Goal: Find specific page/section: Find specific page/section

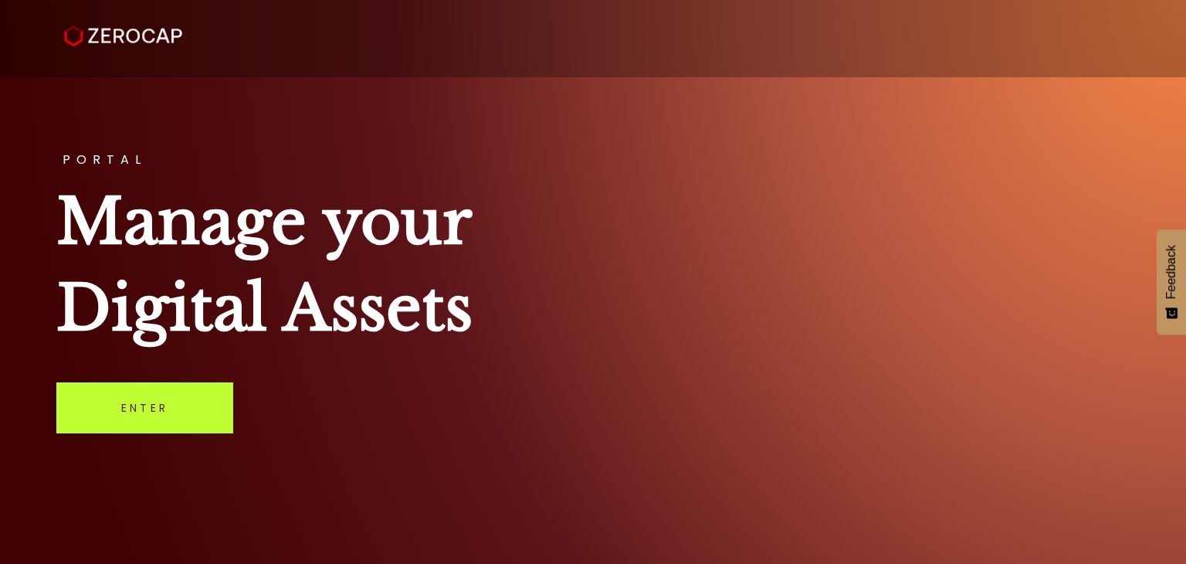
click at [166, 398] on link "Enter" at bounding box center [144, 407] width 177 height 51
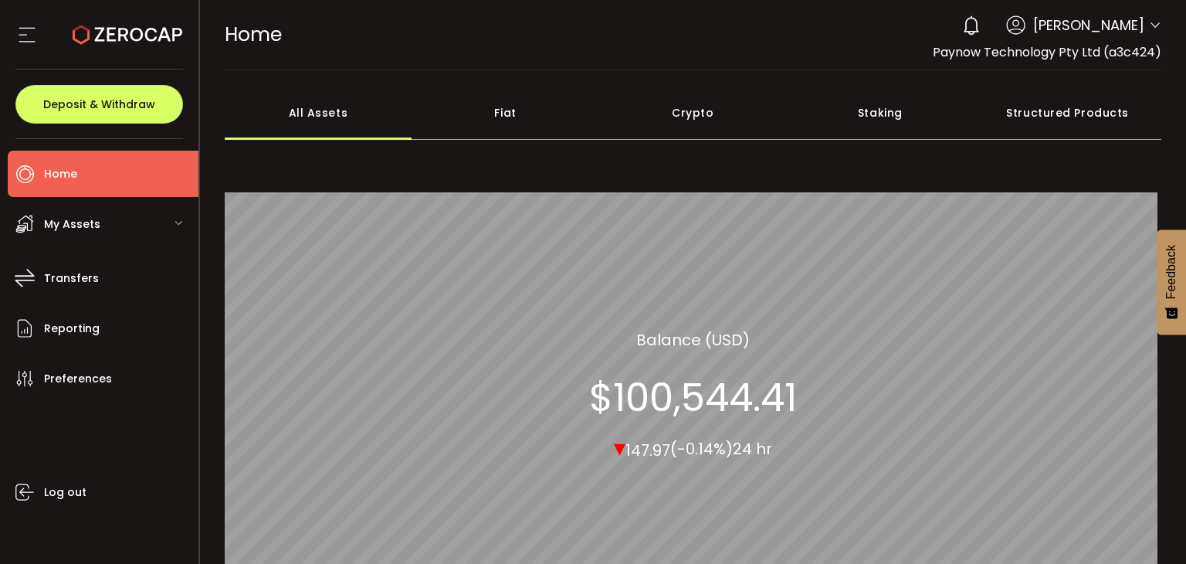
click at [32, 218] on use at bounding box center [25, 224] width 18 height 18
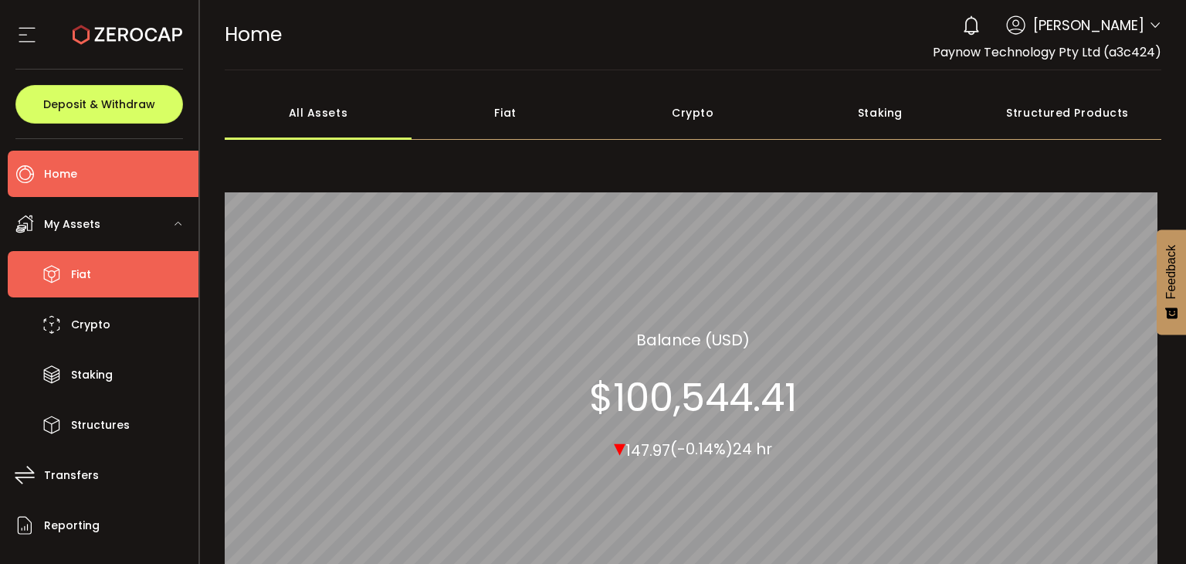
click at [102, 284] on li "Fiat" at bounding box center [103, 274] width 191 height 46
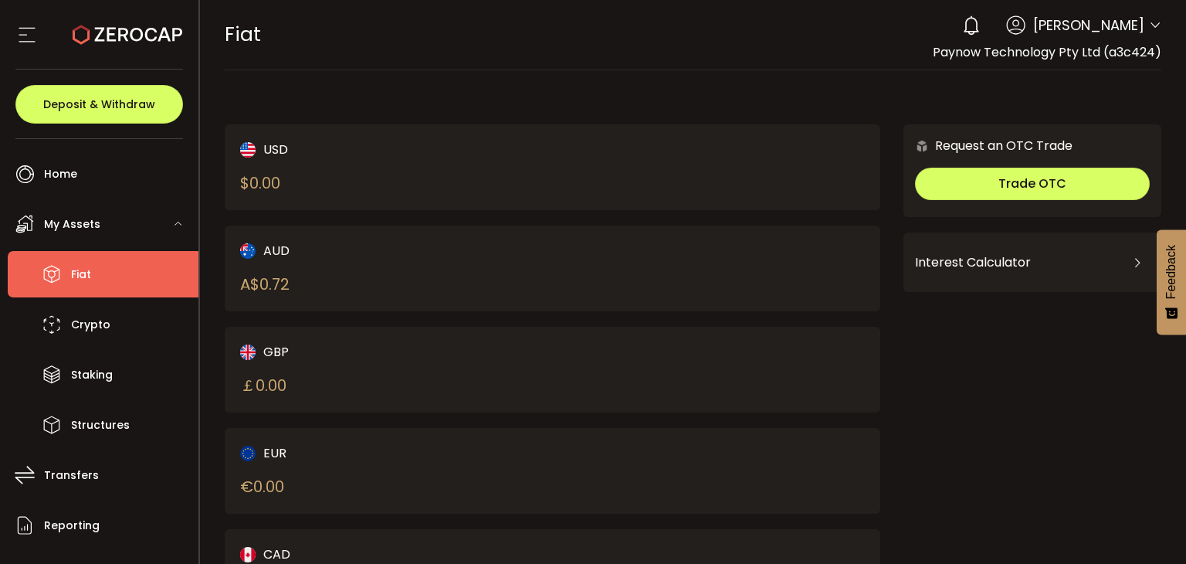
scroll to position [195, 0]
